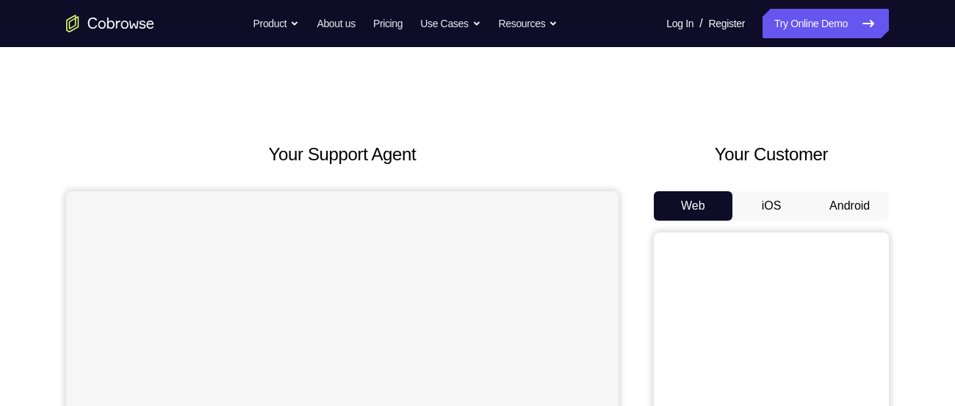
click at [851, 204] on button "Android" at bounding box center [849, 205] width 79 height 29
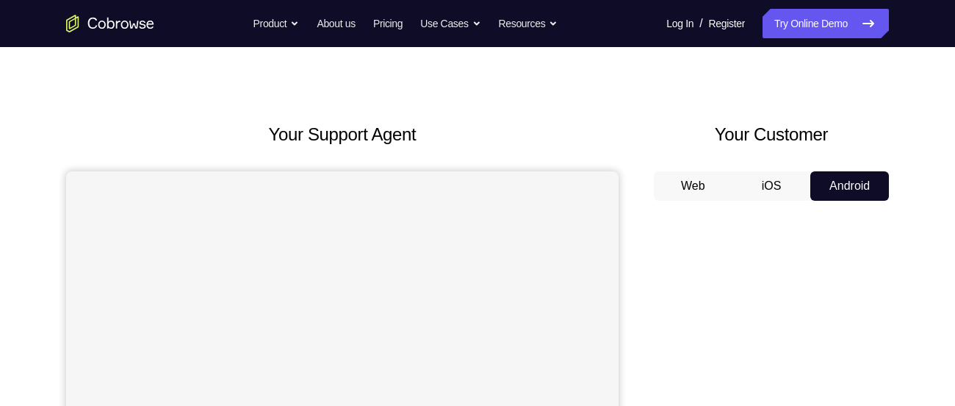
click at [685, 173] on div "Your Customer Web iOS Android" at bounding box center [771, 392] width 235 height 543
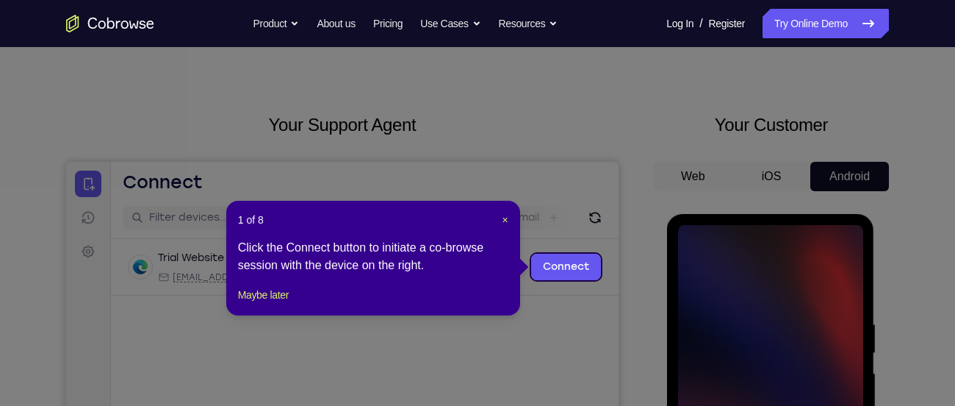
click at [827, 204] on icon at bounding box center [483, 203] width 966 height 406
click at [505, 215] on span "×" at bounding box center [506, 220] width 6 height 12
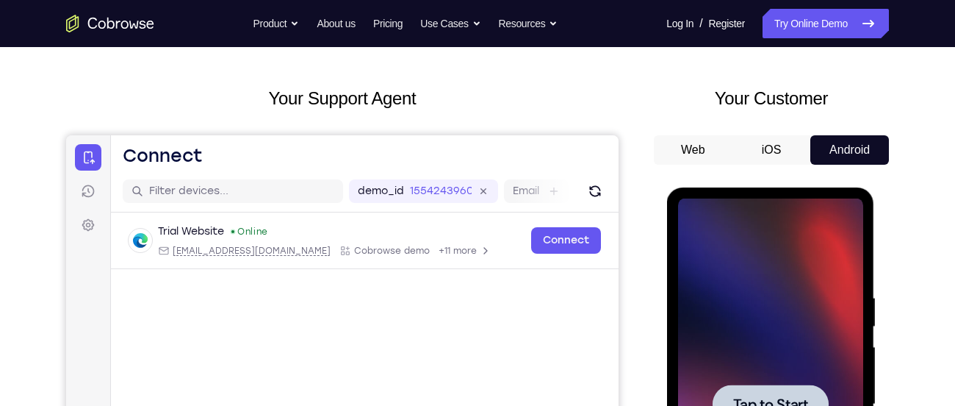
click at [656, 263] on div at bounding box center [771, 402] width 235 height 452
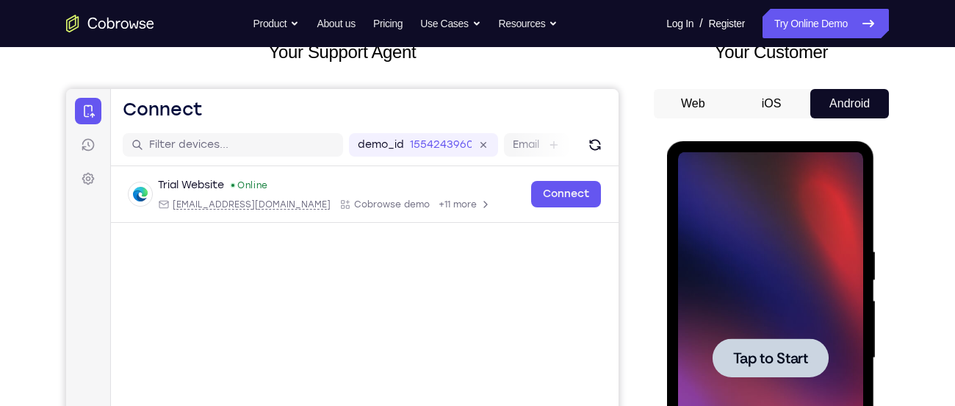
scroll to position [235, 0]
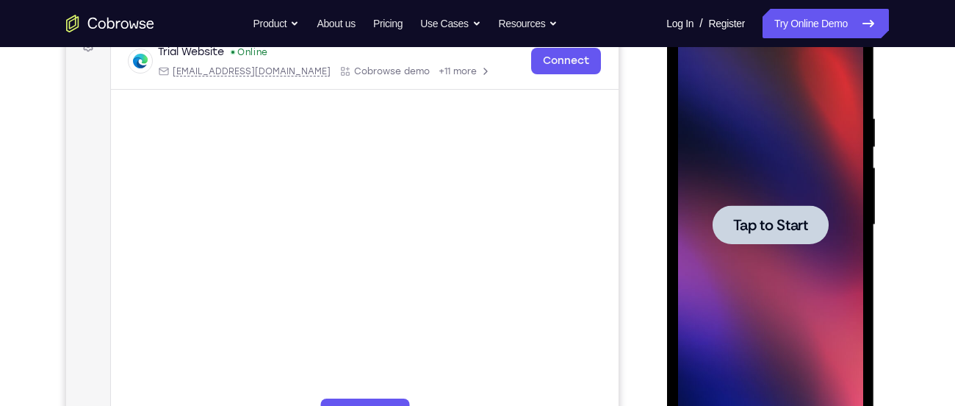
click at [811, 260] on div at bounding box center [769, 224] width 185 height 411
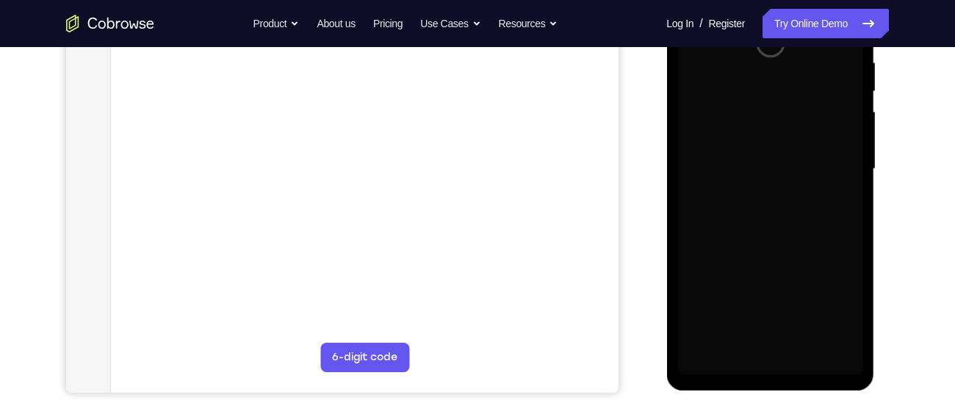
scroll to position [294, 0]
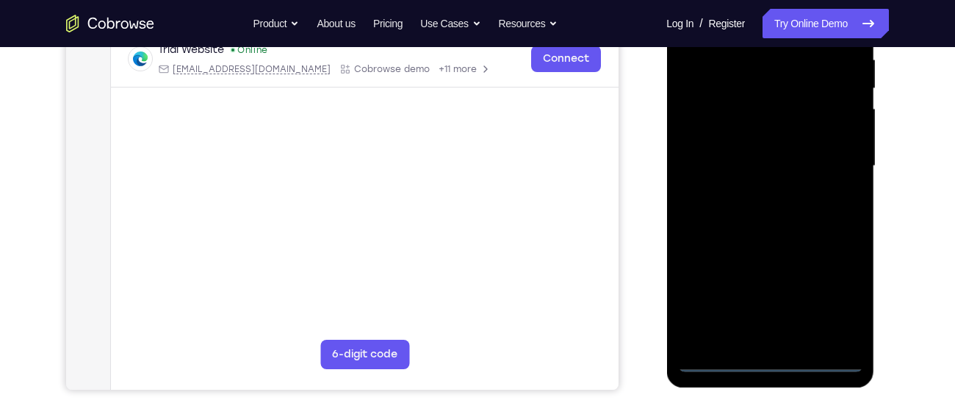
click at [769, 367] on div at bounding box center [769, 165] width 185 height 411
click at [842, 295] on div at bounding box center [769, 165] width 185 height 411
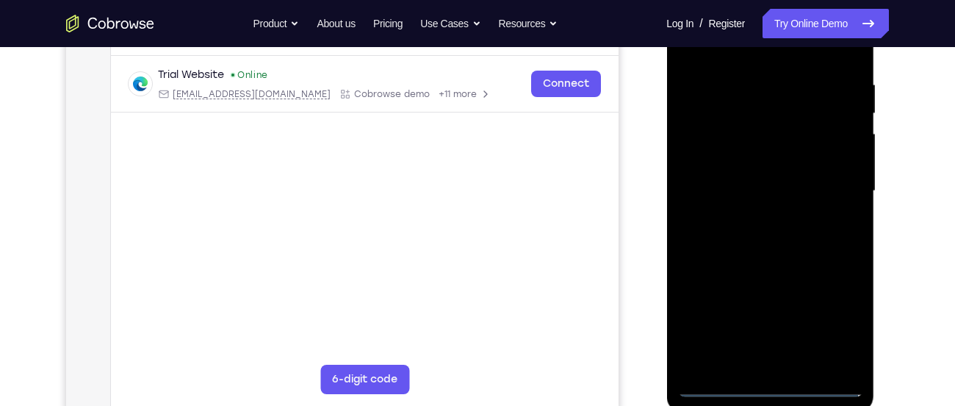
click at [888, 267] on div at bounding box center [771, 189] width 235 height 452
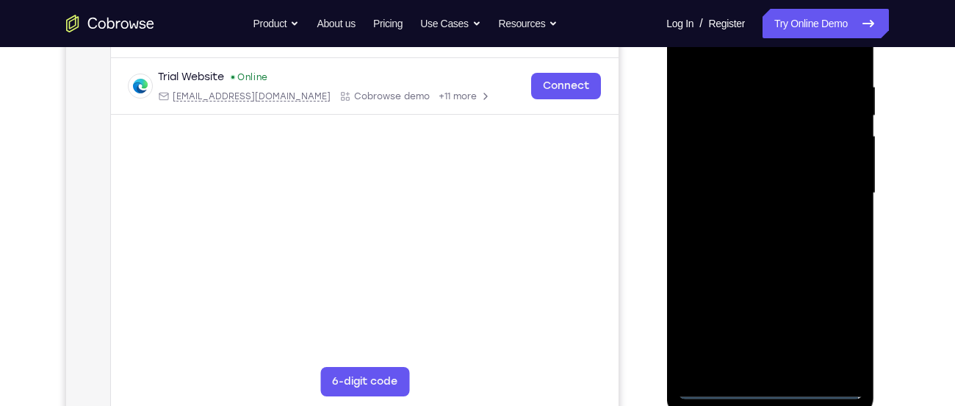
scroll to position [264, 0]
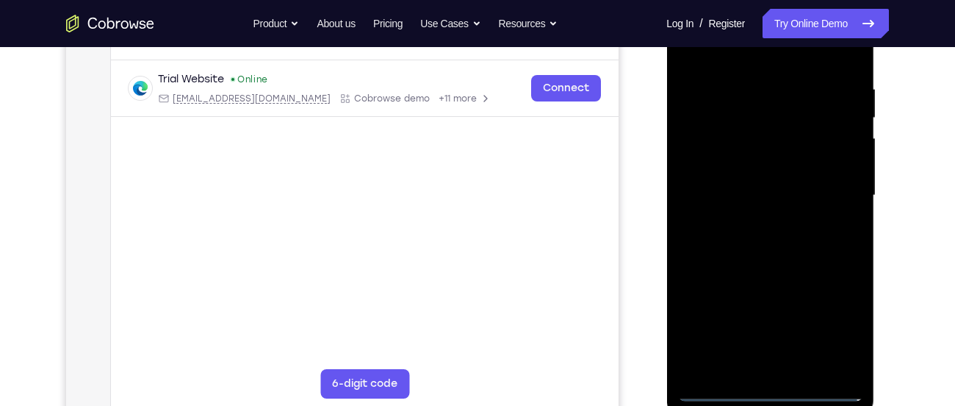
click at [758, 54] on div at bounding box center [769, 195] width 185 height 411
click at [836, 183] on div at bounding box center [769, 195] width 185 height 411
click at [758, 224] on div at bounding box center [769, 195] width 185 height 411
click at [785, 179] on div at bounding box center [769, 195] width 185 height 411
click at [761, 222] on div at bounding box center [769, 195] width 185 height 411
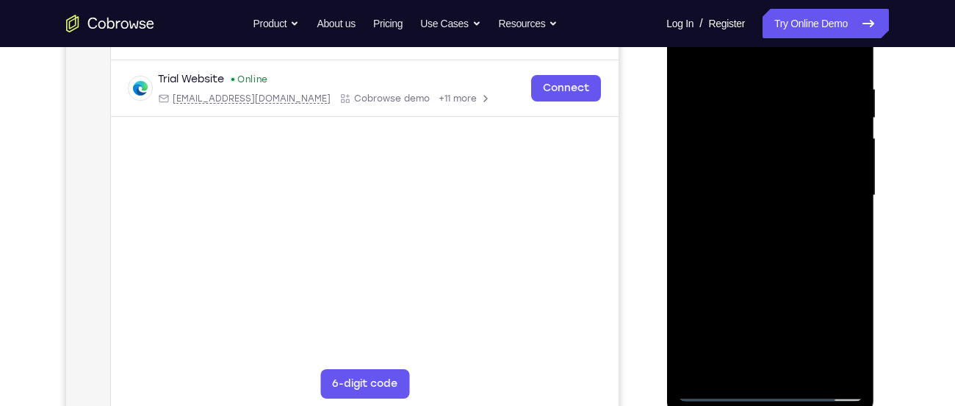
click at [728, 192] on div at bounding box center [769, 195] width 185 height 411
click at [842, 215] on div at bounding box center [769, 195] width 185 height 411
click at [822, 235] on div at bounding box center [769, 195] width 185 height 411
click at [840, 51] on div at bounding box center [769, 195] width 185 height 411
click at [853, 49] on div at bounding box center [769, 195] width 185 height 411
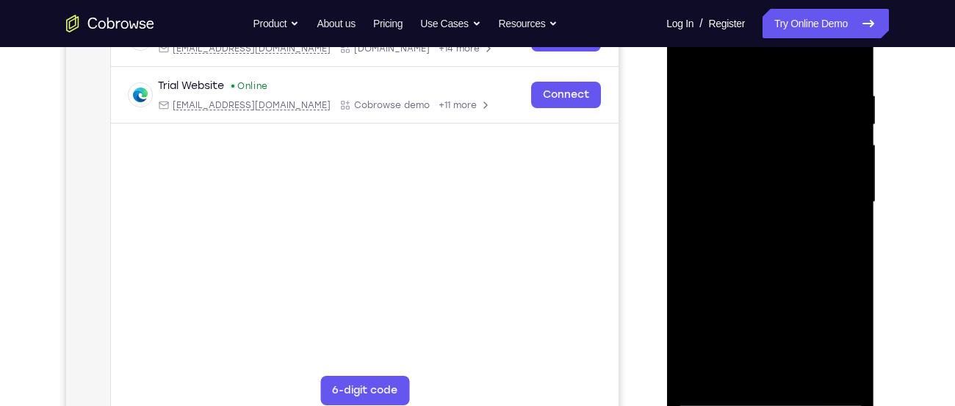
scroll to position [255, 0]
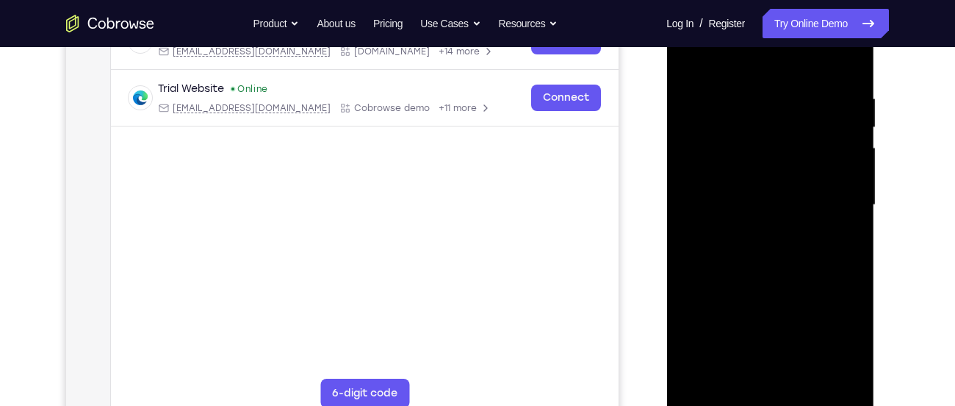
click at [693, 53] on div at bounding box center [769, 204] width 185 height 411
click at [803, 378] on div at bounding box center [769, 204] width 185 height 411
click at [800, 277] on div at bounding box center [769, 204] width 185 height 411
click at [851, 126] on div at bounding box center [769, 204] width 185 height 411
click at [693, 55] on div at bounding box center [769, 204] width 185 height 411
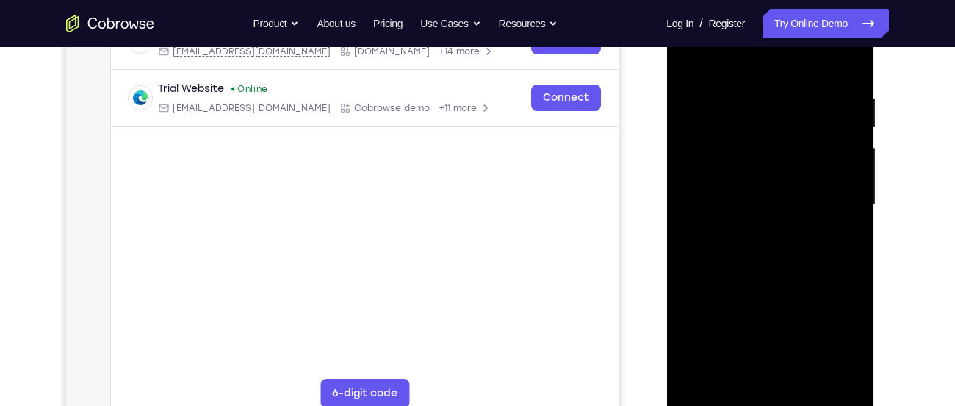
click at [749, 84] on div at bounding box center [769, 204] width 185 height 411
click at [848, 62] on div at bounding box center [769, 204] width 185 height 411
drag, startPoint x: 821, startPoint y: 98, endPoint x: 770, endPoint y: 102, distance: 50.9
click at [770, 102] on div at bounding box center [769, 204] width 185 height 411
click at [800, 87] on div at bounding box center [769, 204] width 185 height 411
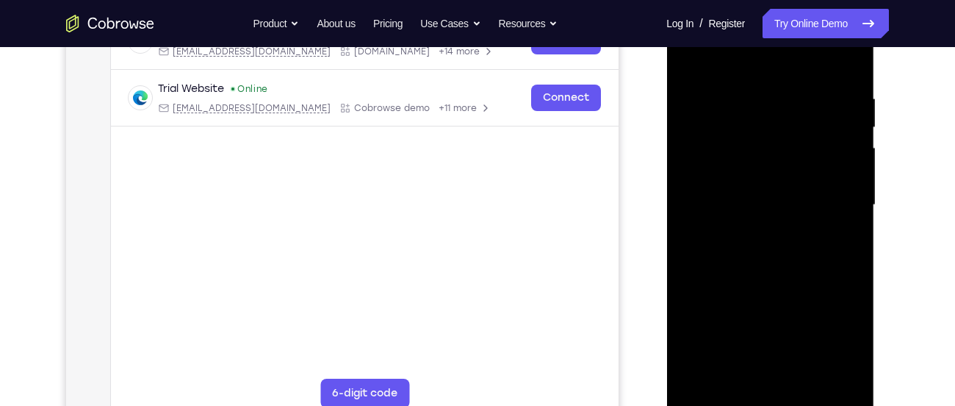
click at [829, 372] on div at bounding box center [769, 204] width 185 height 411
click at [844, 65] on div at bounding box center [769, 204] width 185 height 411
drag, startPoint x: 846, startPoint y: 93, endPoint x: 785, endPoint y: 93, distance: 61.0
click at [785, 93] on div at bounding box center [769, 204] width 185 height 411
click at [784, 90] on div at bounding box center [769, 204] width 185 height 411
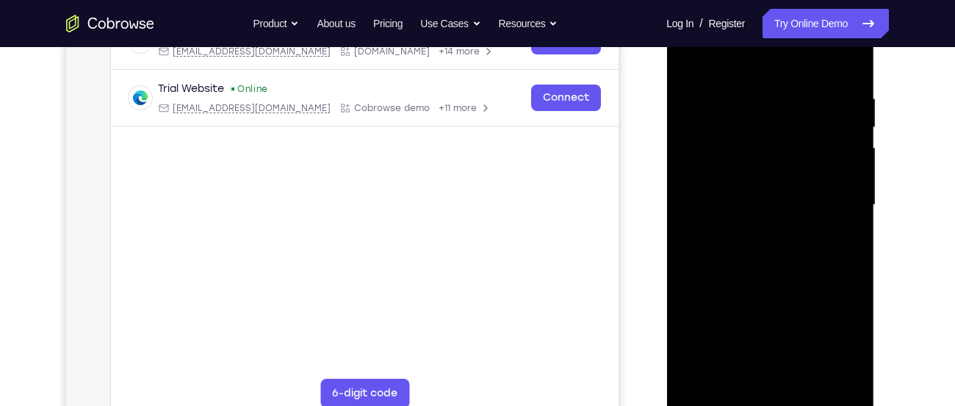
click at [844, 61] on div at bounding box center [769, 204] width 185 height 411
drag, startPoint x: 845, startPoint y: 89, endPoint x: 826, endPoint y: 89, distance: 19.1
click at [826, 89] on div at bounding box center [769, 204] width 185 height 411
drag, startPoint x: 810, startPoint y: 87, endPoint x: 774, endPoint y: 87, distance: 36.0
click at [774, 87] on div at bounding box center [769, 204] width 185 height 411
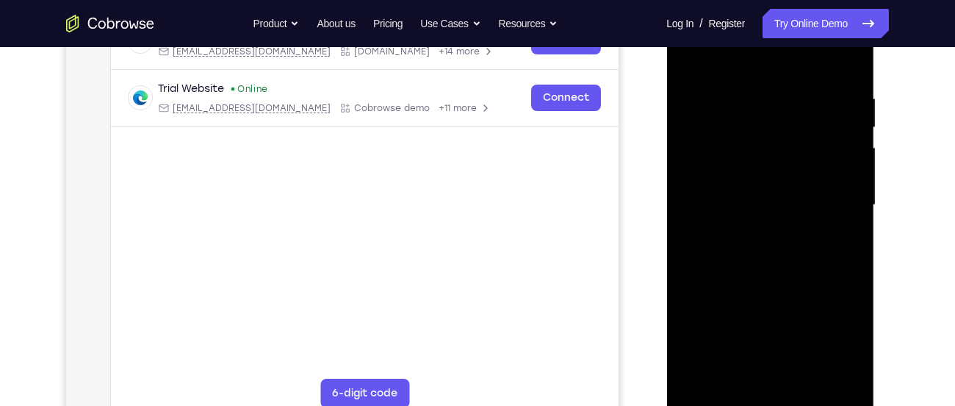
drag, startPoint x: 836, startPoint y: 102, endPoint x: 769, endPoint y: 101, distance: 66.9
click at [769, 101] on div at bounding box center [769, 204] width 185 height 411
drag, startPoint x: 851, startPoint y: 90, endPoint x: 759, endPoint y: 96, distance: 92.0
click at [759, 96] on div at bounding box center [769, 204] width 185 height 411
click at [767, 85] on div at bounding box center [769, 204] width 185 height 411
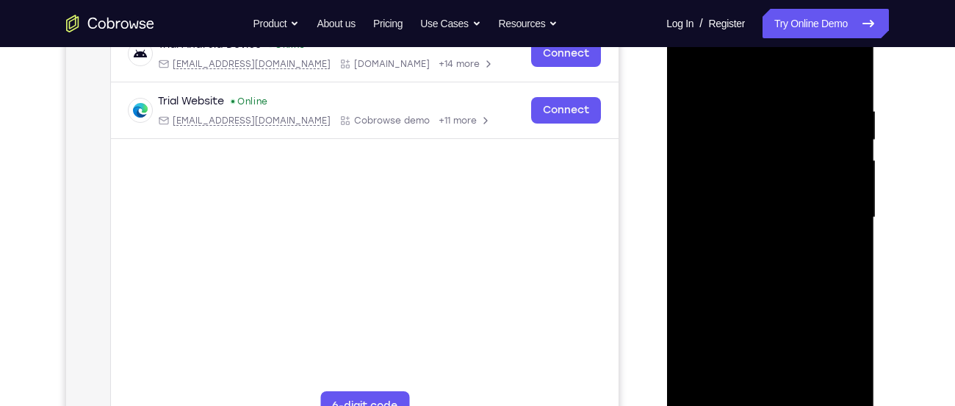
scroll to position [240, 0]
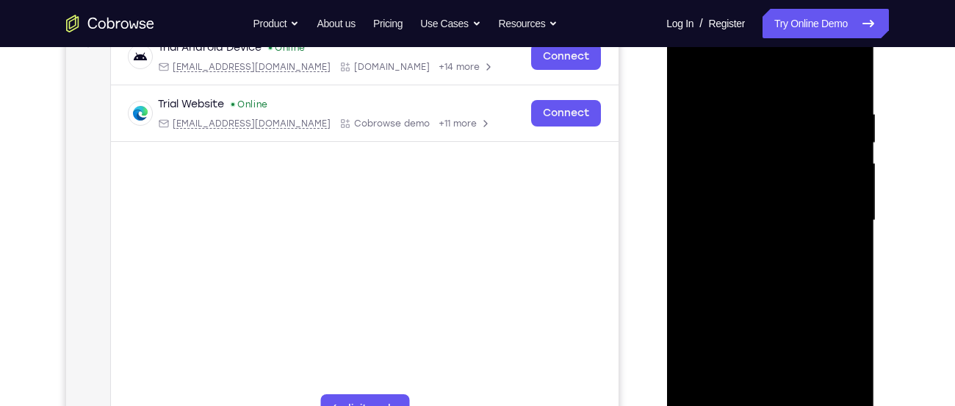
click at [759, 104] on div at bounding box center [769, 220] width 185 height 411
click at [847, 76] on div at bounding box center [769, 220] width 185 height 411
drag, startPoint x: 835, startPoint y: 94, endPoint x: 752, endPoint y: 84, distance: 83.7
click at [752, 84] on div at bounding box center [769, 220] width 185 height 411
click at [774, 93] on div at bounding box center [769, 220] width 185 height 411
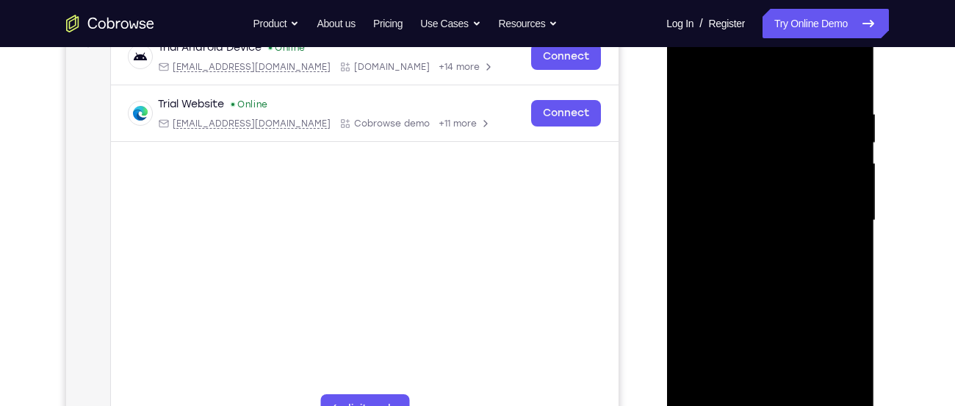
click at [846, 77] on div at bounding box center [769, 220] width 185 height 411
drag, startPoint x: 843, startPoint y: 105, endPoint x: 779, endPoint y: 98, distance: 65.0
click at [779, 98] on div at bounding box center [769, 220] width 185 height 411
drag, startPoint x: 809, startPoint y: 98, endPoint x: 731, endPoint y: 85, distance: 79.0
click at [731, 85] on div at bounding box center [769, 220] width 185 height 411
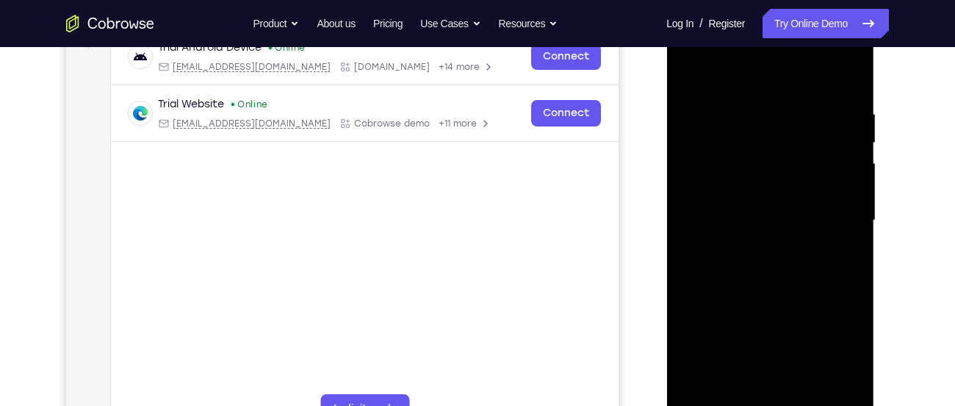
click at [774, 96] on div at bounding box center [769, 220] width 185 height 411
click at [846, 82] on div at bounding box center [769, 220] width 185 height 411
drag, startPoint x: 852, startPoint y: 105, endPoint x: 774, endPoint y: 106, distance: 77.1
click at [774, 106] on div at bounding box center [769, 220] width 185 height 411
drag, startPoint x: 821, startPoint y: 107, endPoint x: 770, endPoint y: 114, distance: 52.0
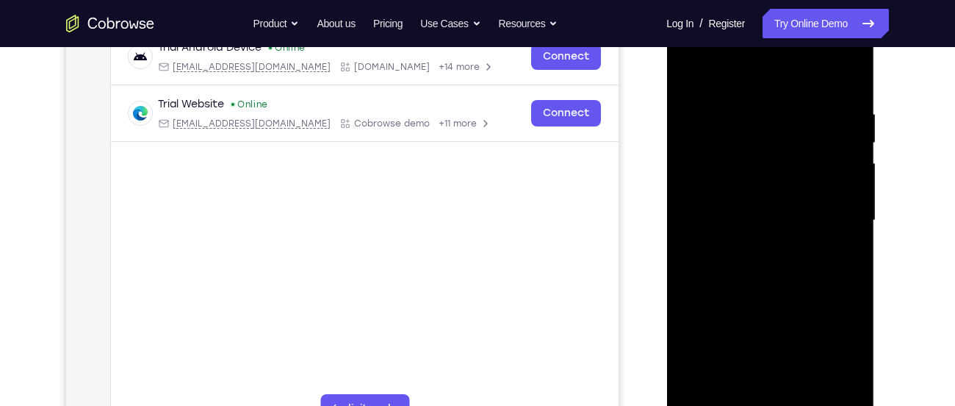
click at [770, 114] on div at bounding box center [769, 220] width 185 height 411
drag, startPoint x: 816, startPoint y: 109, endPoint x: 688, endPoint y: 101, distance: 127.4
click at [688, 101] on div at bounding box center [769, 220] width 185 height 411
drag, startPoint x: 814, startPoint y: 98, endPoint x: 754, endPoint y: 93, distance: 60.5
click at [754, 93] on div at bounding box center [769, 220] width 185 height 411
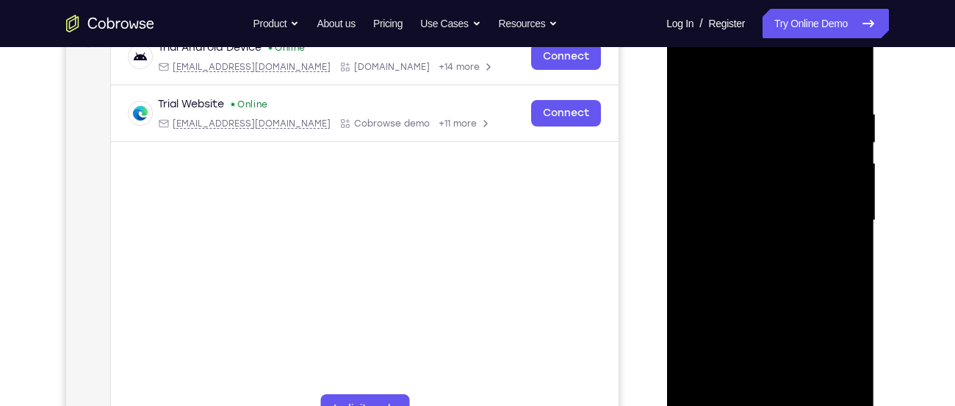
scroll to position [287, 0]
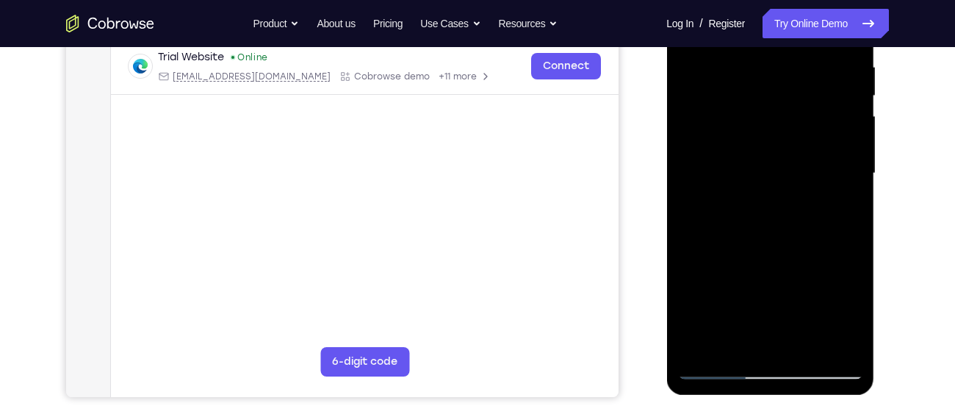
click at [735, 343] on div at bounding box center [769, 173] width 185 height 411
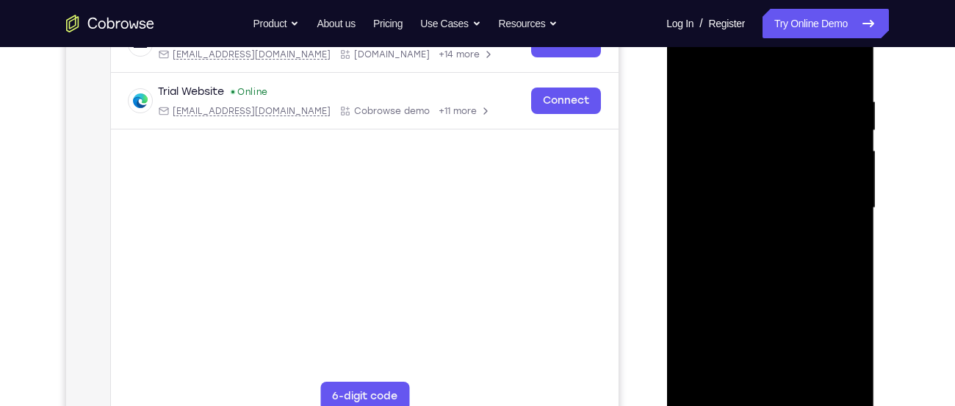
scroll to position [249, 0]
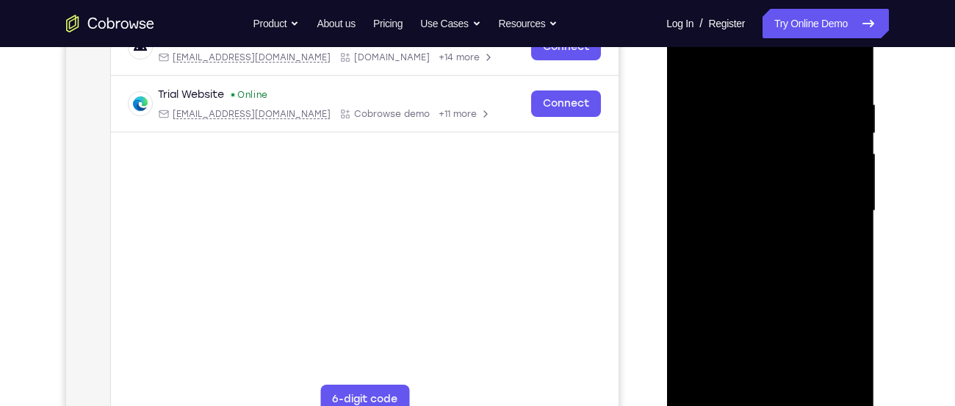
click at [816, 64] on div at bounding box center [769, 210] width 185 height 411
click at [760, 170] on div at bounding box center [769, 210] width 185 height 411
click at [689, 61] on div at bounding box center [769, 210] width 185 height 411
click at [848, 103] on div at bounding box center [769, 210] width 185 height 411
click at [771, 66] on div at bounding box center [769, 210] width 185 height 411
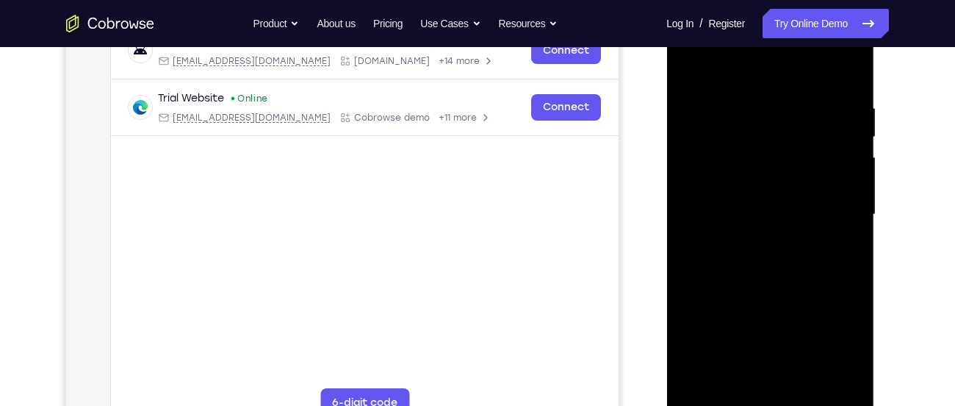
scroll to position [240, 0]
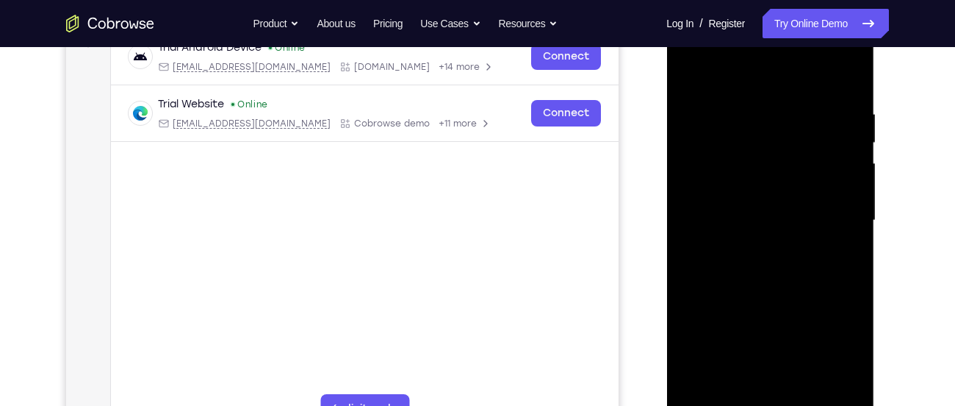
click at [732, 73] on div at bounding box center [769, 220] width 185 height 411
click at [838, 262] on div at bounding box center [769, 220] width 185 height 411
click at [802, 143] on div at bounding box center [769, 220] width 185 height 411
